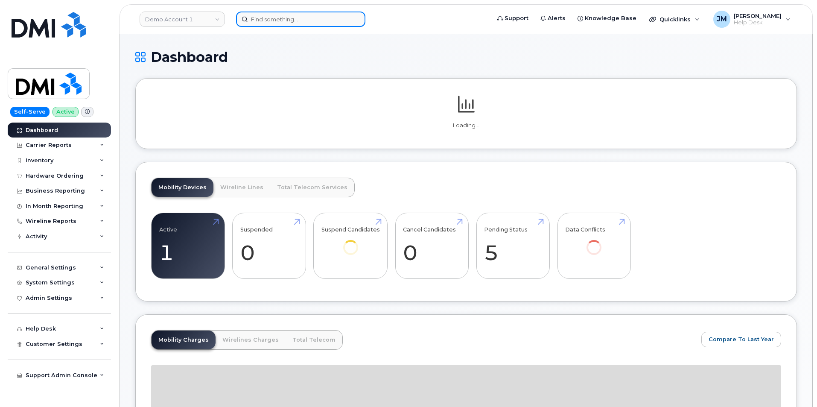
click at [286, 21] on input at bounding box center [300, 19] width 129 height 15
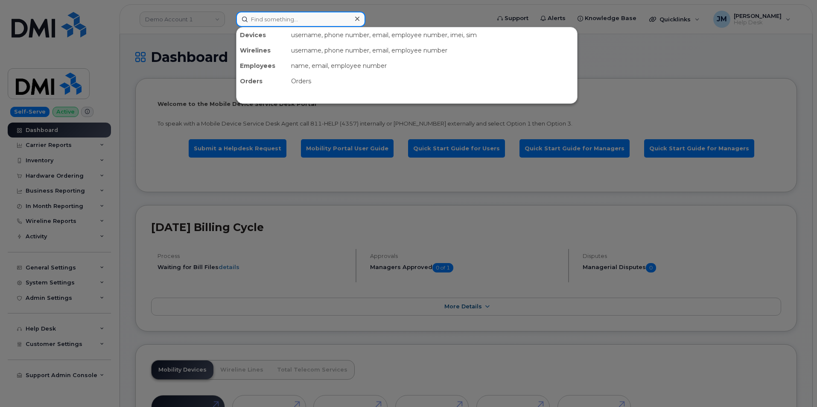
paste input "3376363716"
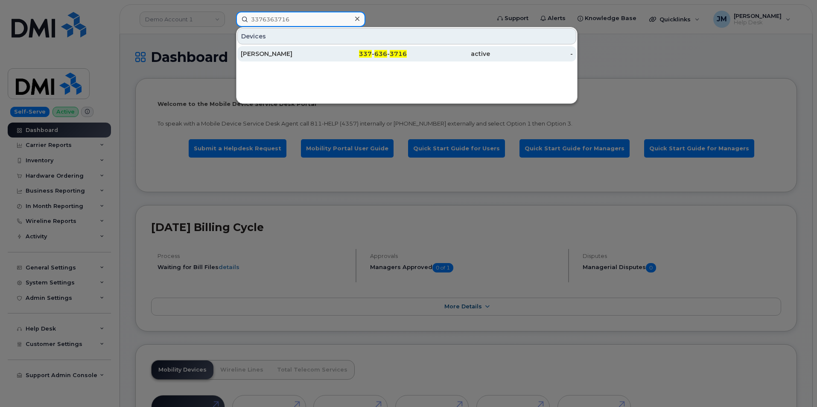
type input "3376363716"
click at [289, 54] on div "[PERSON_NAME]" at bounding box center [282, 54] width 83 height 9
